Goal: Task Accomplishment & Management: Manage account settings

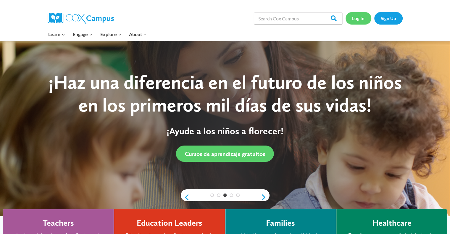
click at [363, 18] on link "Log In" at bounding box center [359, 18] width 26 height 12
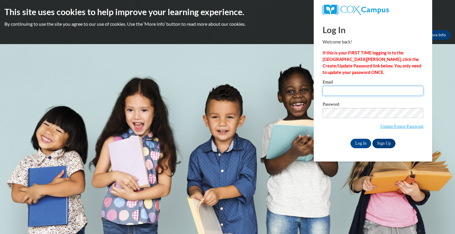
click at [352, 94] on input "Email" at bounding box center [372, 91] width 101 height 10
type input "kwest@cesa6.org"
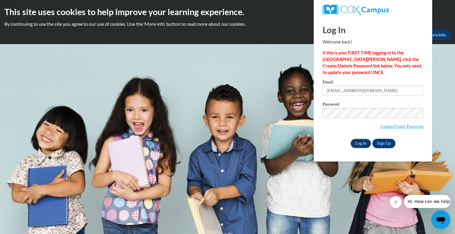
click at [359, 144] on input "Log In" at bounding box center [360, 143] width 21 height 9
